Goal: Transaction & Acquisition: Purchase product/service

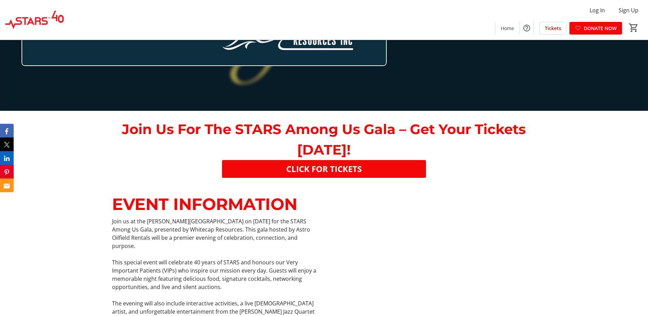
scroll to position [225, 0]
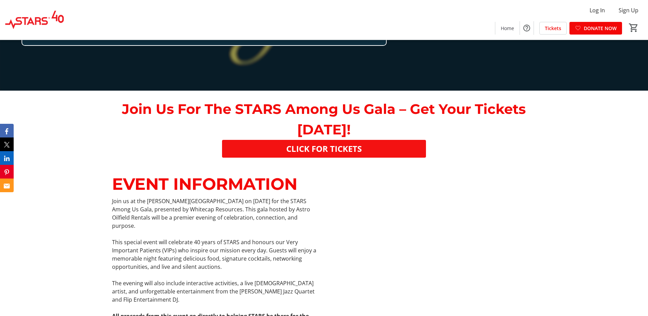
click at [348, 149] on span "CLICK FOR TICKETS" at bounding box center [323, 148] width 75 height 12
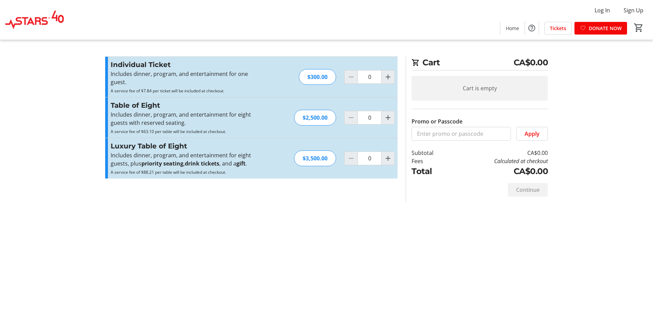
click at [547, 242] on div "Cart CA$0.00 Cart is empty Promo or Passcode Apply Subtotal CA$0.00 Fees Calcul…" at bounding box center [326, 158] width 451 height 316
click at [149, 226] on div "Cart CA$0.00 Cart is empty Promo or Passcode Apply Subtotal CA$0.00 Fees Calcul…" at bounding box center [326, 158] width 451 height 316
click at [149, 110] on p "Includes dinner, program, and entertainment for eight guests with reserved seat…" at bounding box center [185, 118] width 149 height 16
click at [389, 118] on mat-icon "Increment by one" at bounding box center [388, 117] width 8 height 8
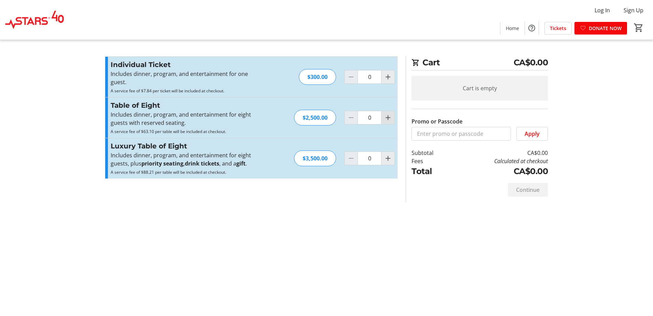
type input "1"
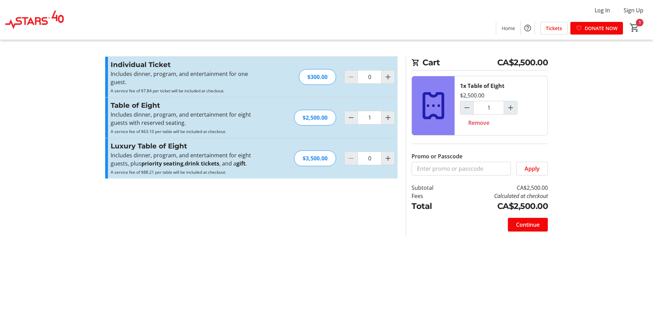
click at [585, 211] on tr-checkout-feature-upsell-ui "Cart CA$2,500.00 1x Table of Eight $2,500.00 1 Remove Promo or Passcode Apply S…" at bounding box center [326, 158] width 653 height 316
click at [535, 223] on span "Continue" at bounding box center [528, 224] width 24 height 8
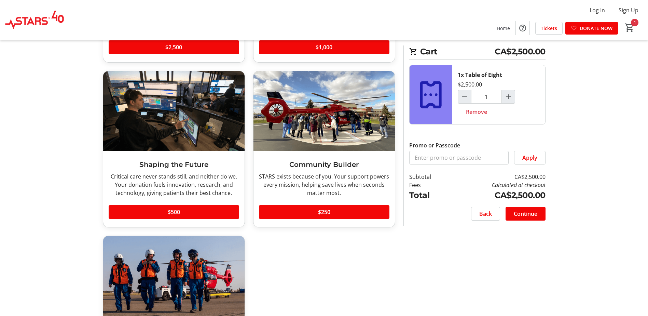
scroll to position [277, 0]
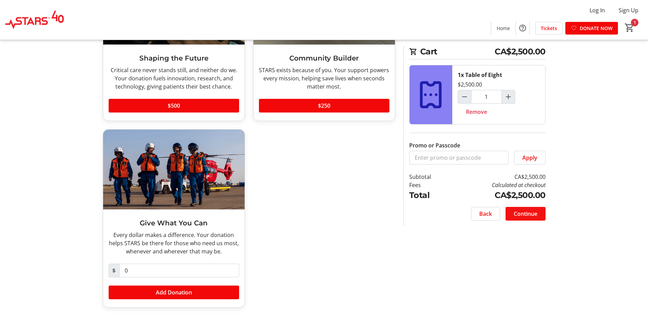
click at [529, 214] on span "Continue" at bounding box center [526, 213] width 24 height 8
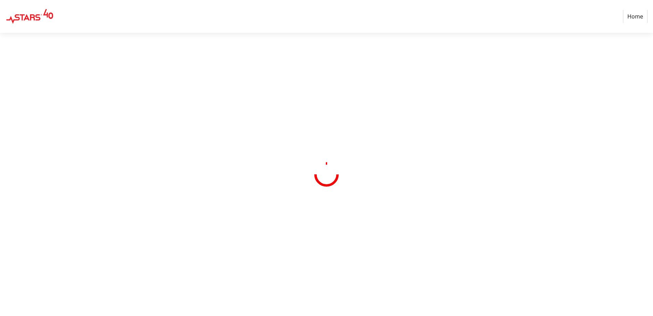
select select "CA"
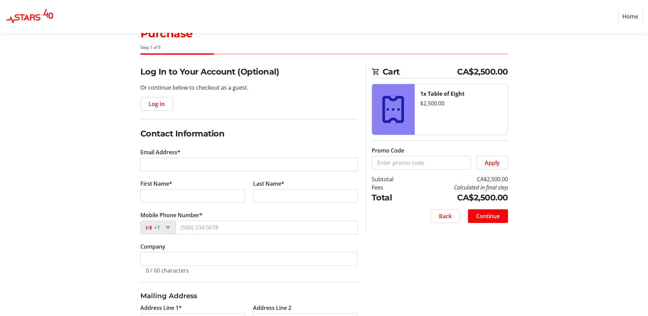
scroll to position [34, 0]
